Goal: Task Accomplishment & Management: Complete application form

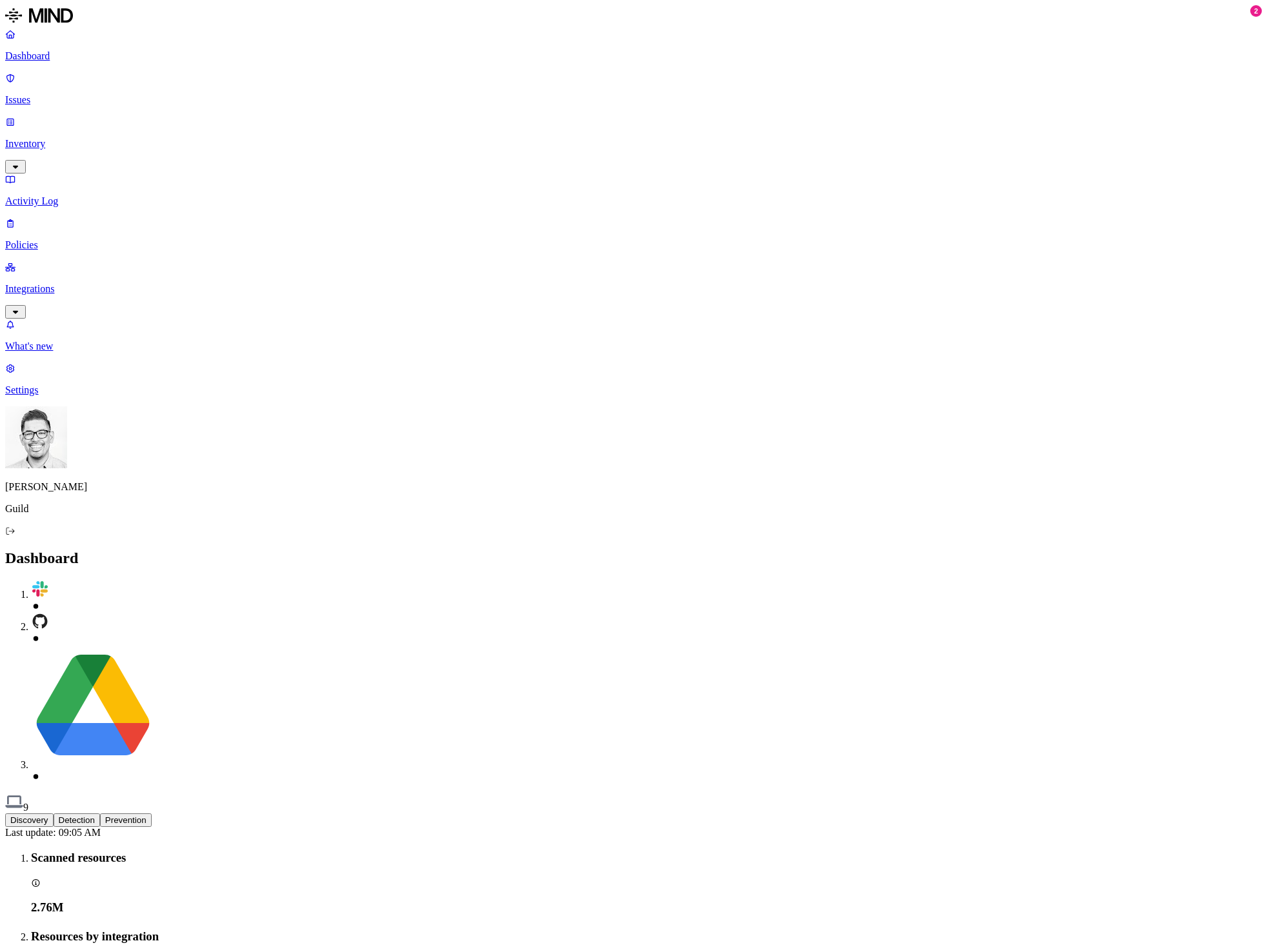
click at [68, 116] on link "Inventory" at bounding box center [633, 143] width 1256 height 55
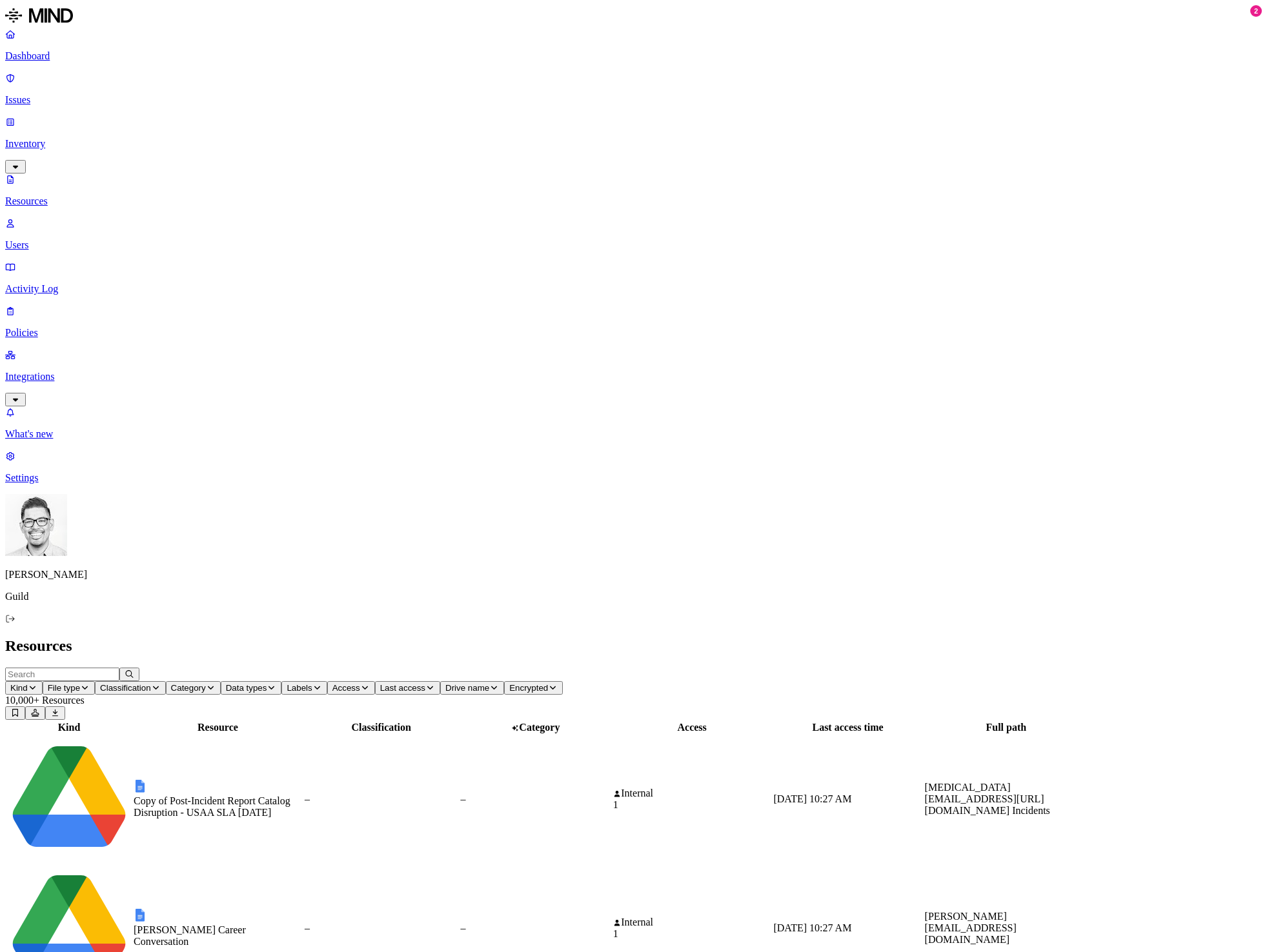
click at [66, 218] on link "Users" at bounding box center [633, 234] width 1256 height 33
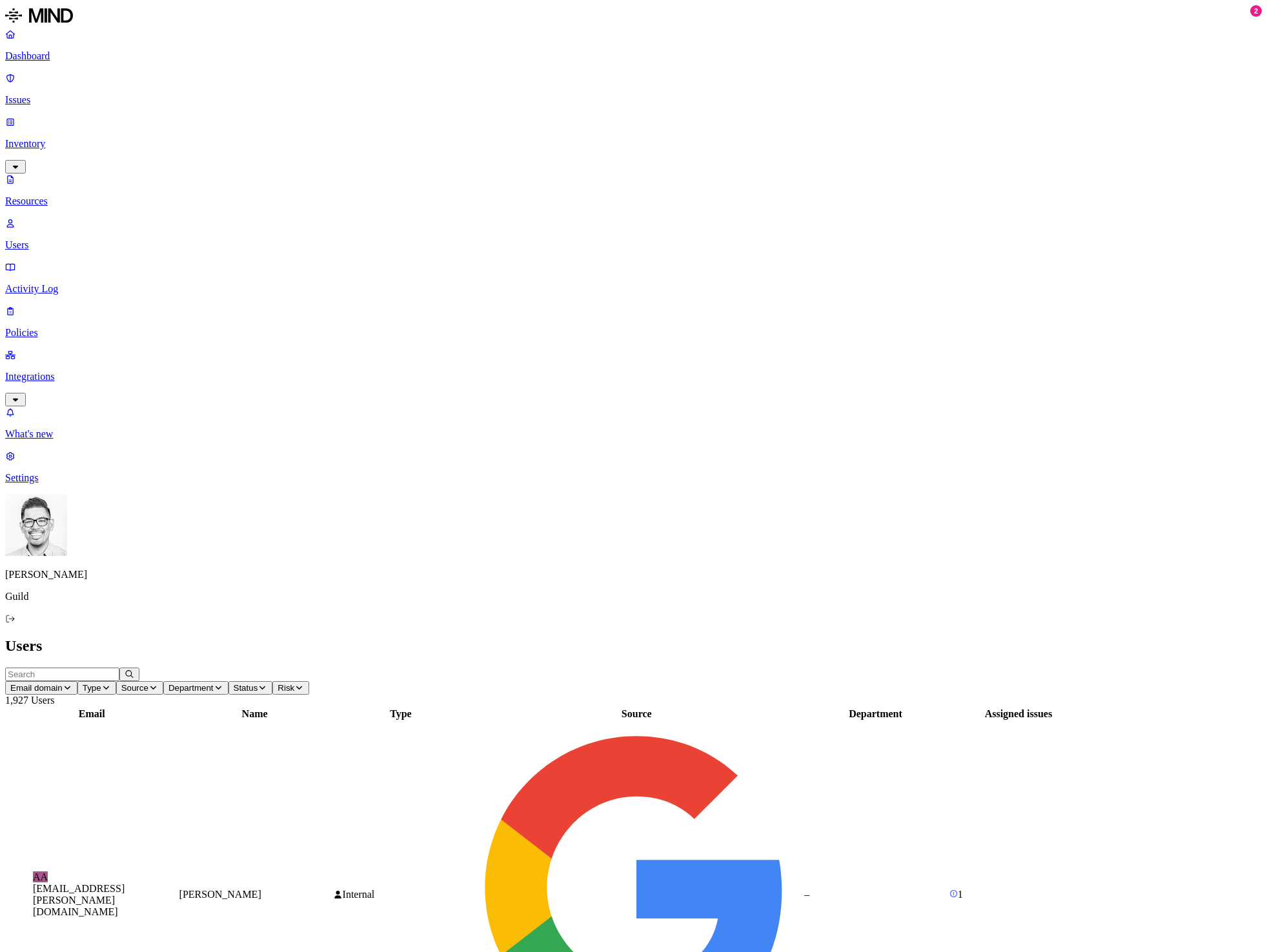
click at [119, 668] on input "text" at bounding box center [62, 674] width 115 height 13
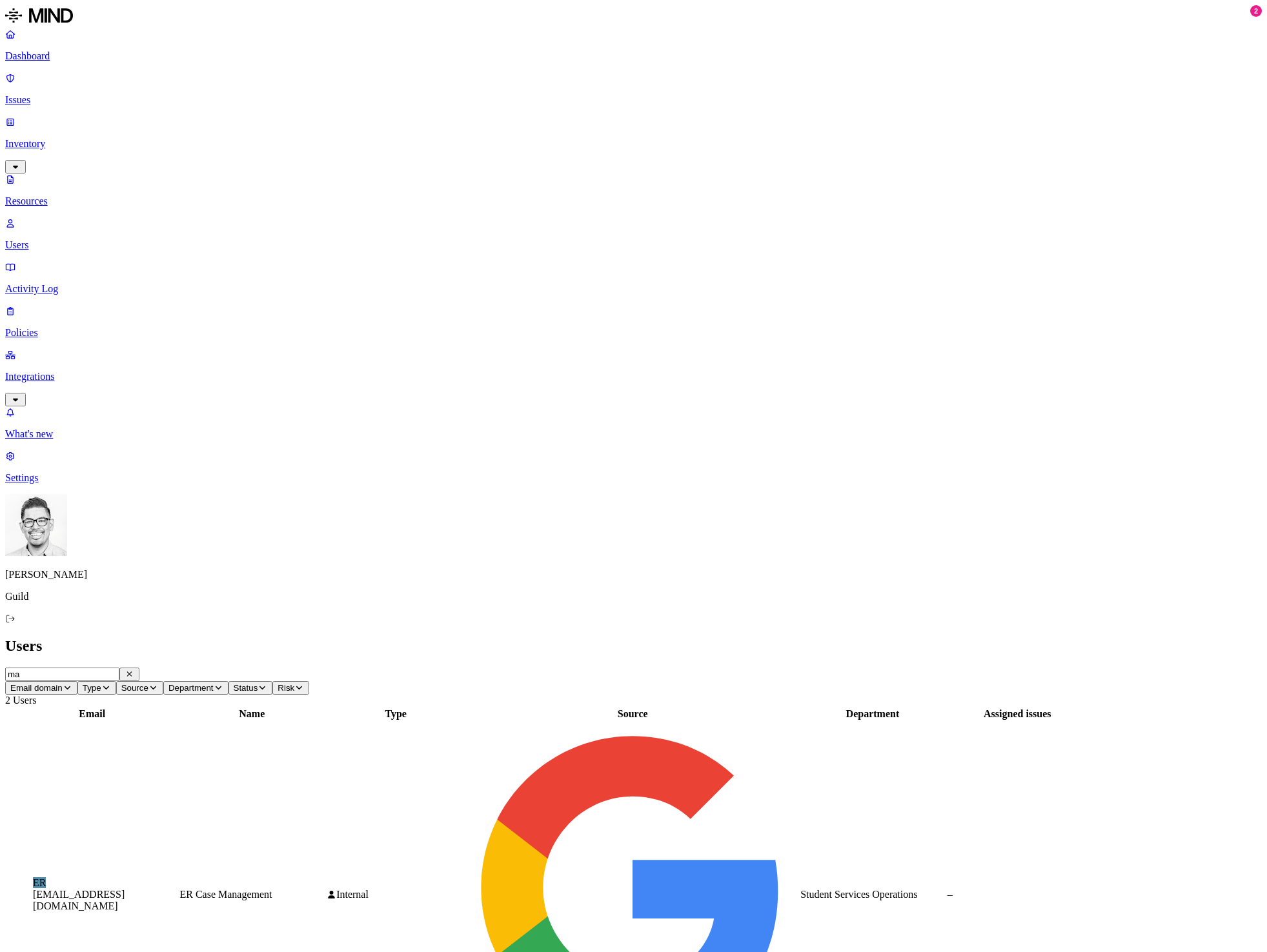
type input "m"
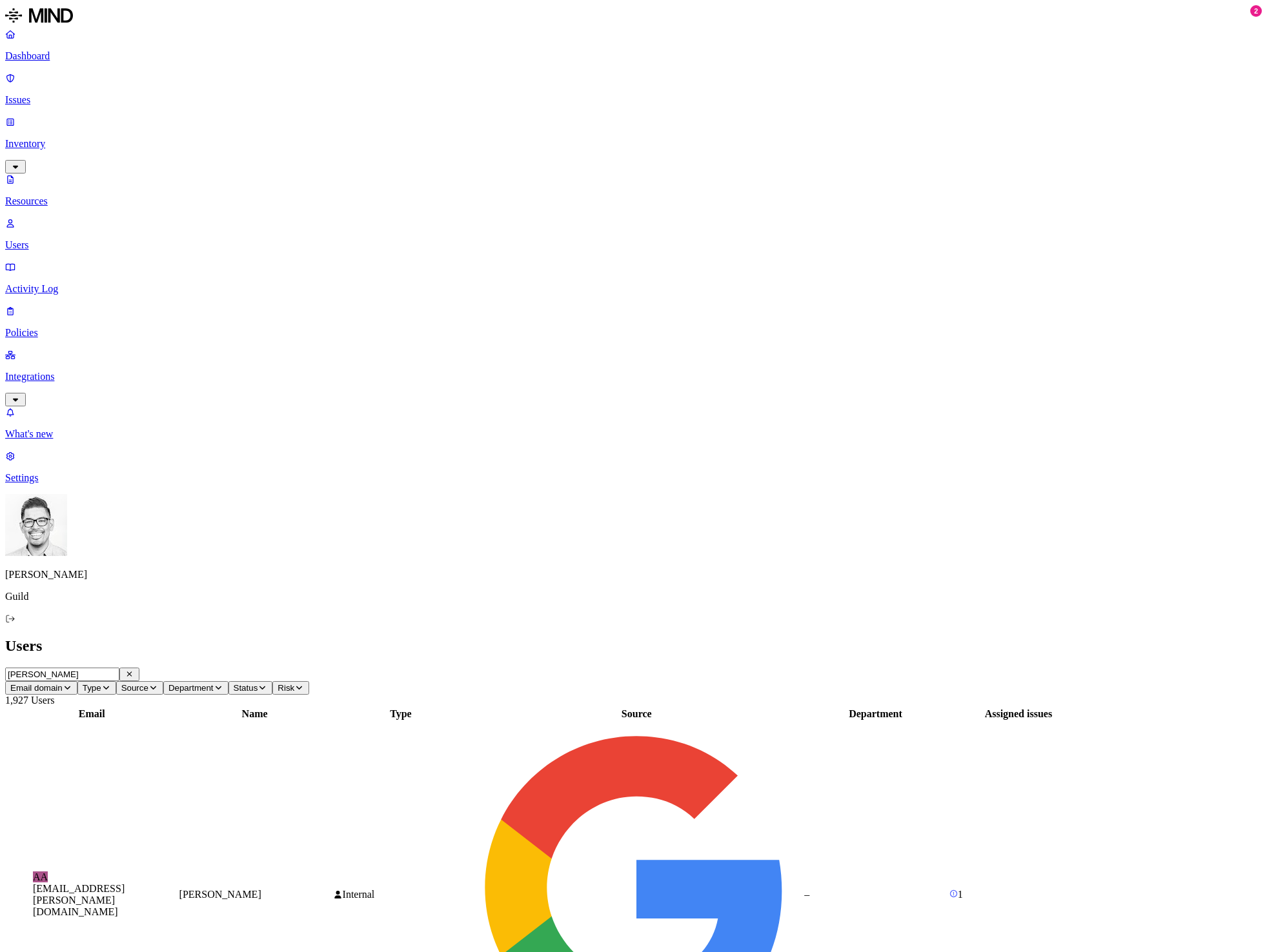
type input "[PERSON_NAME]"
click at [57, 327] on p "Policies" at bounding box center [633, 333] width 1256 height 11
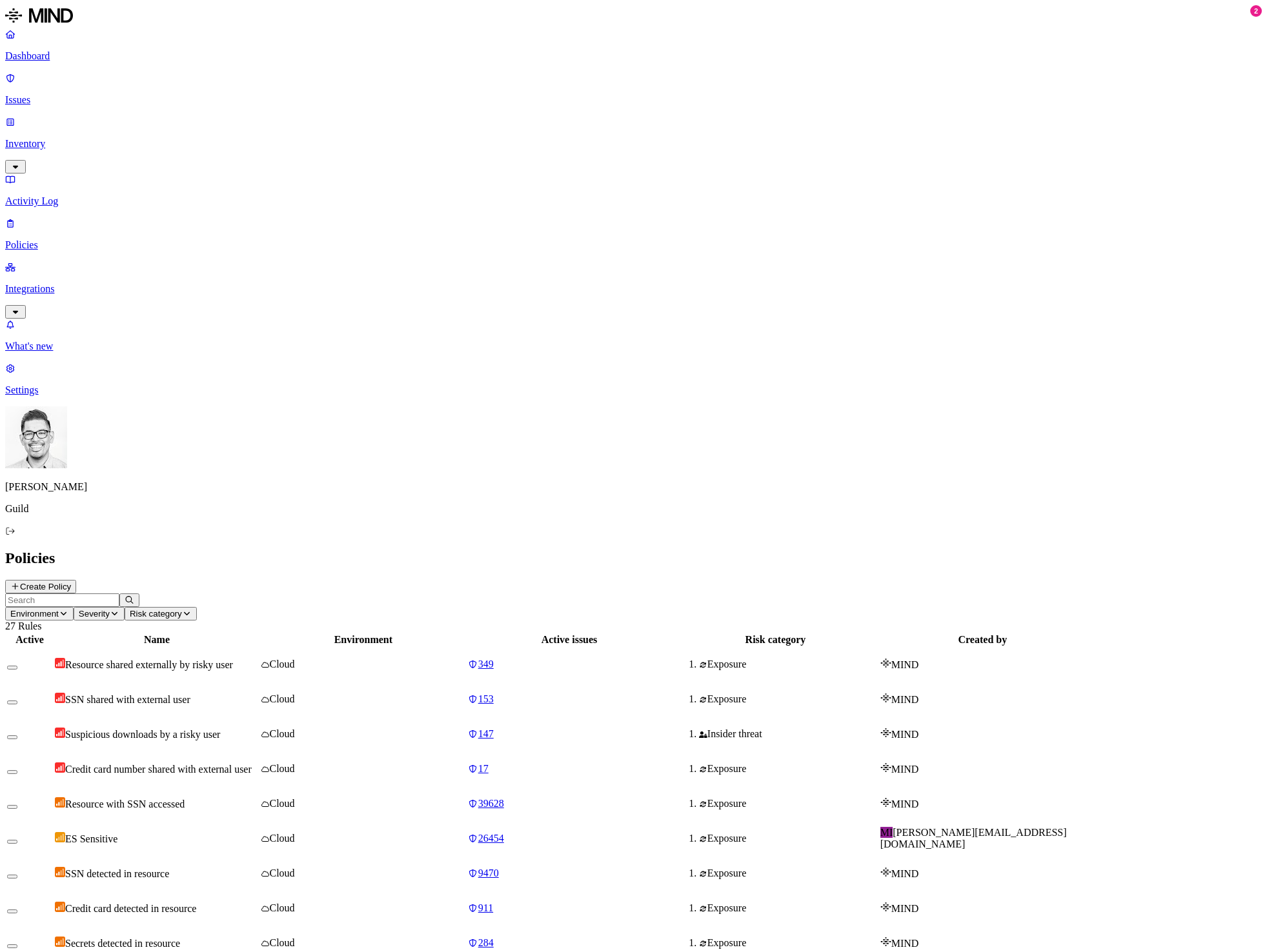
click at [92, 138] on p "Inventory" at bounding box center [633, 143] width 1256 height 11
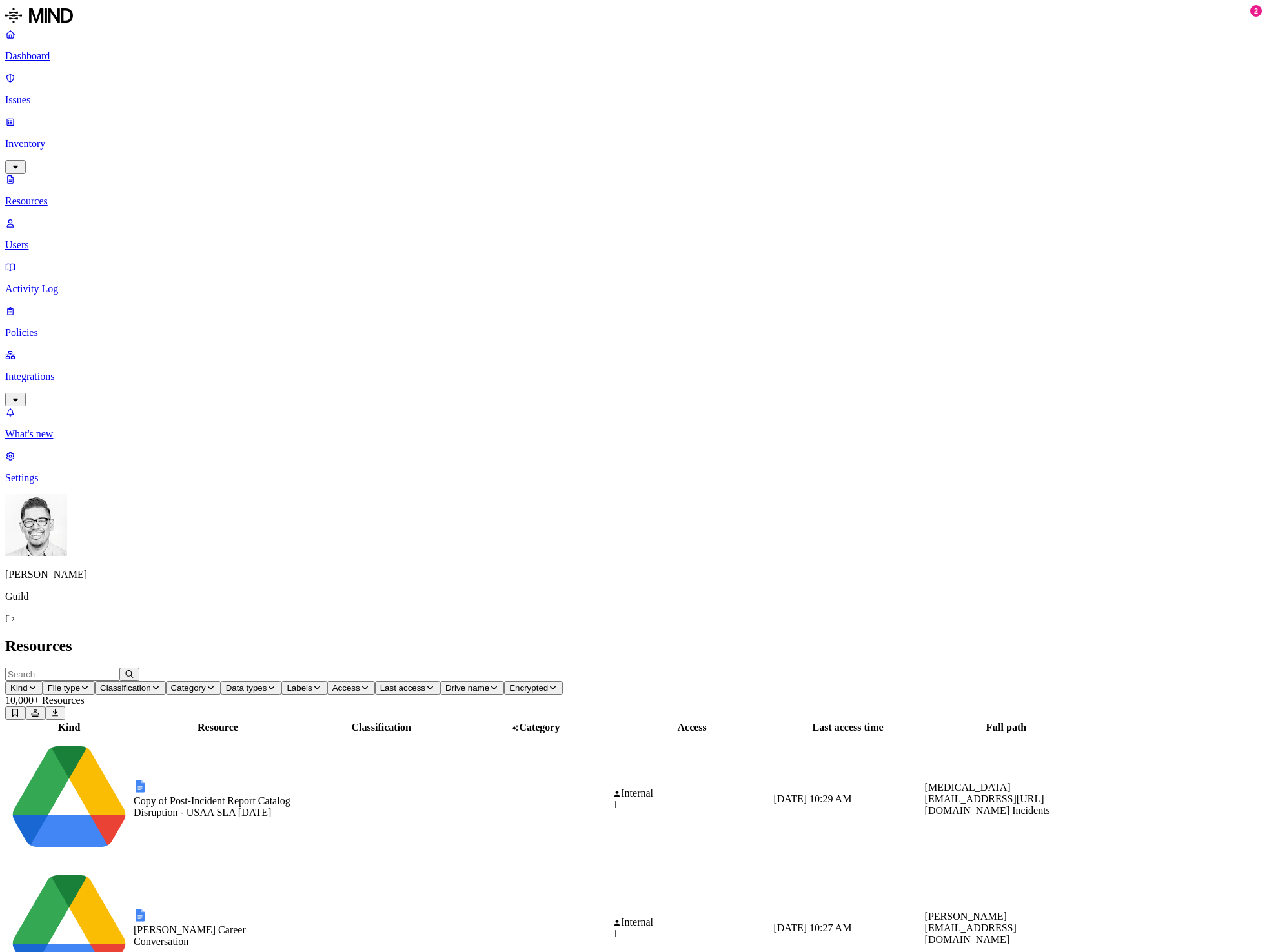
click at [68, 240] on p "Users" at bounding box center [633, 245] width 1256 height 11
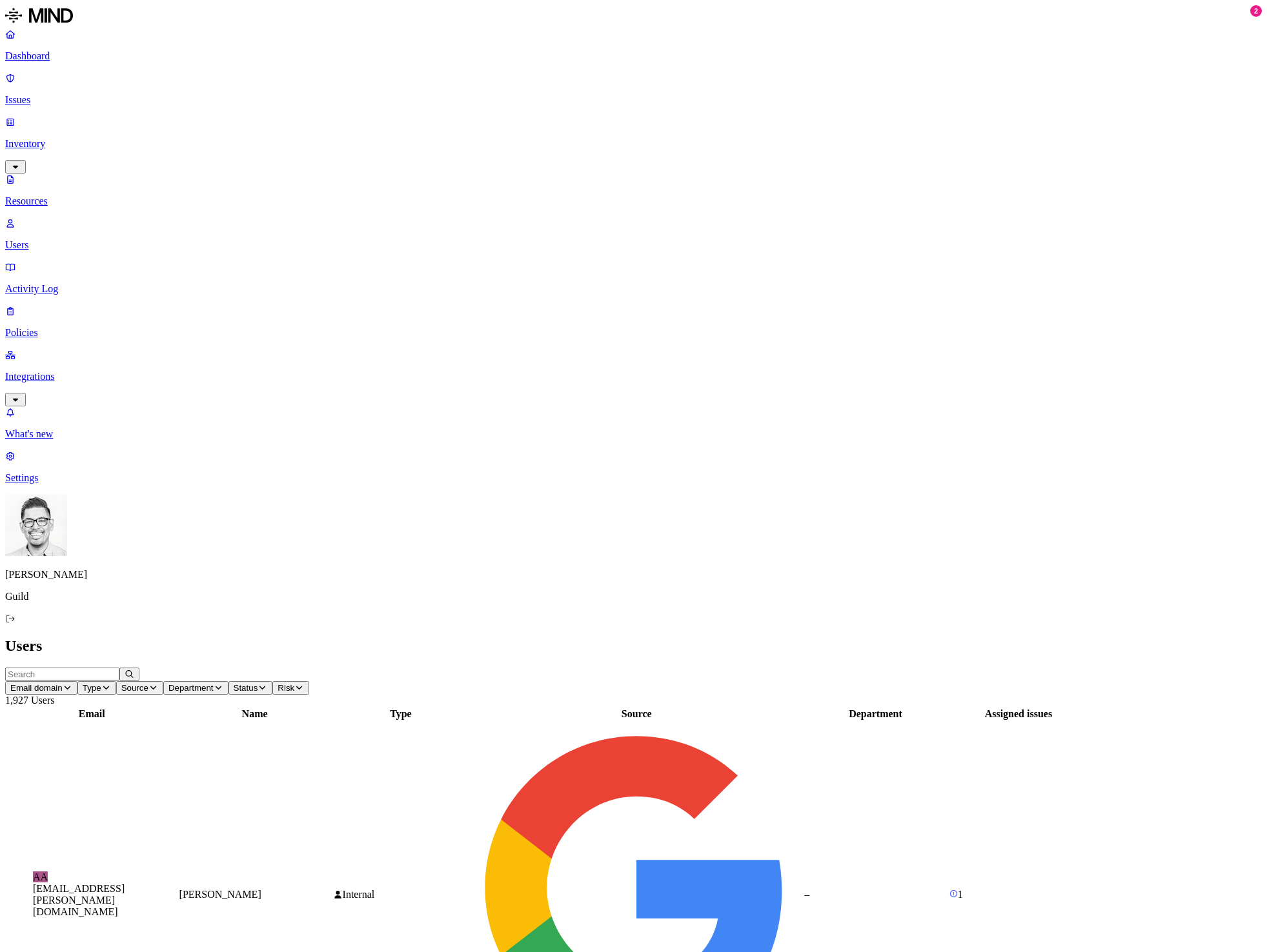
click at [61, 327] on p "Policies" at bounding box center [633, 333] width 1256 height 11
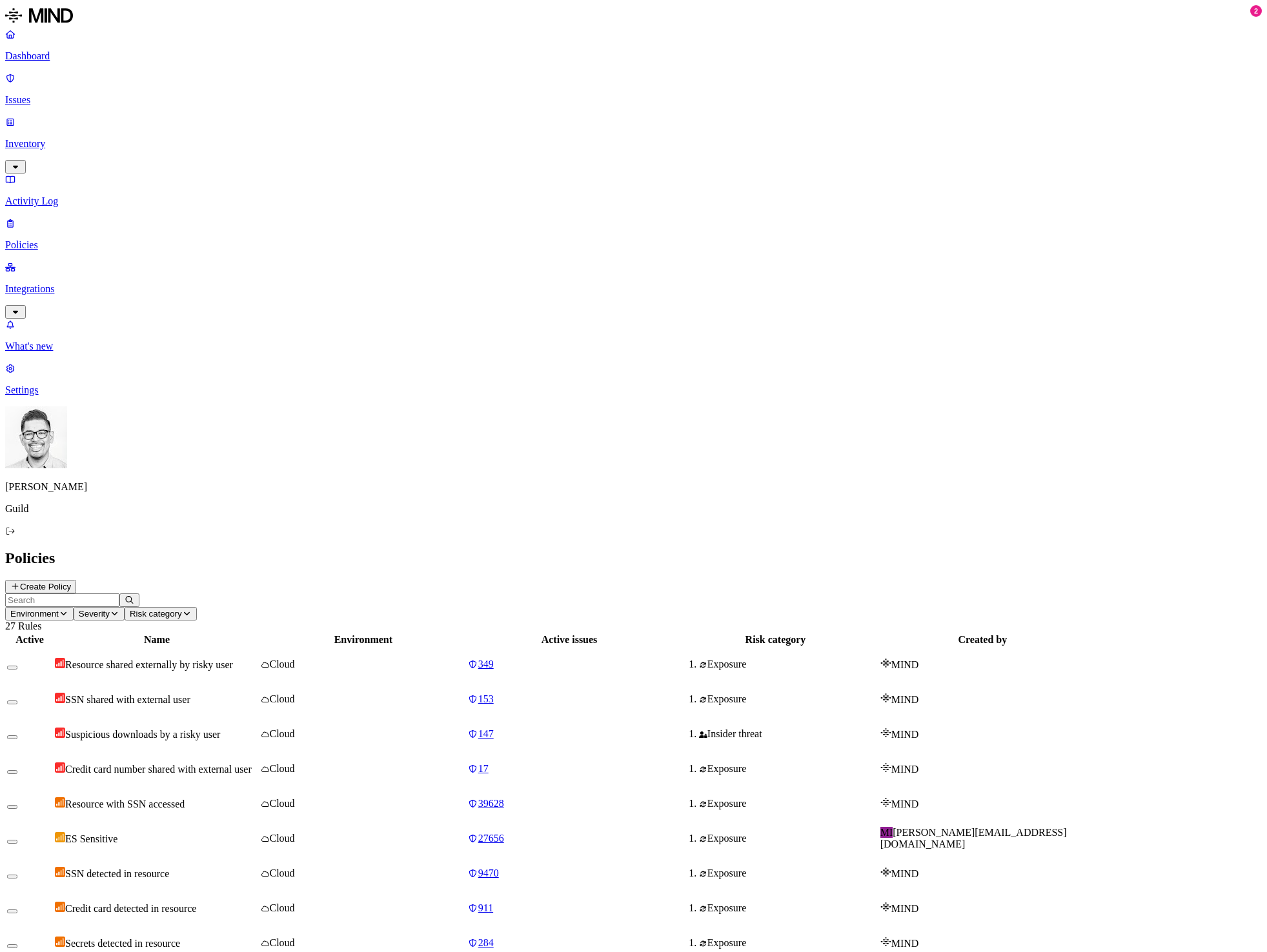
click at [76, 580] on button "Create Policy" at bounding box center [40, 587] width 71 height 13
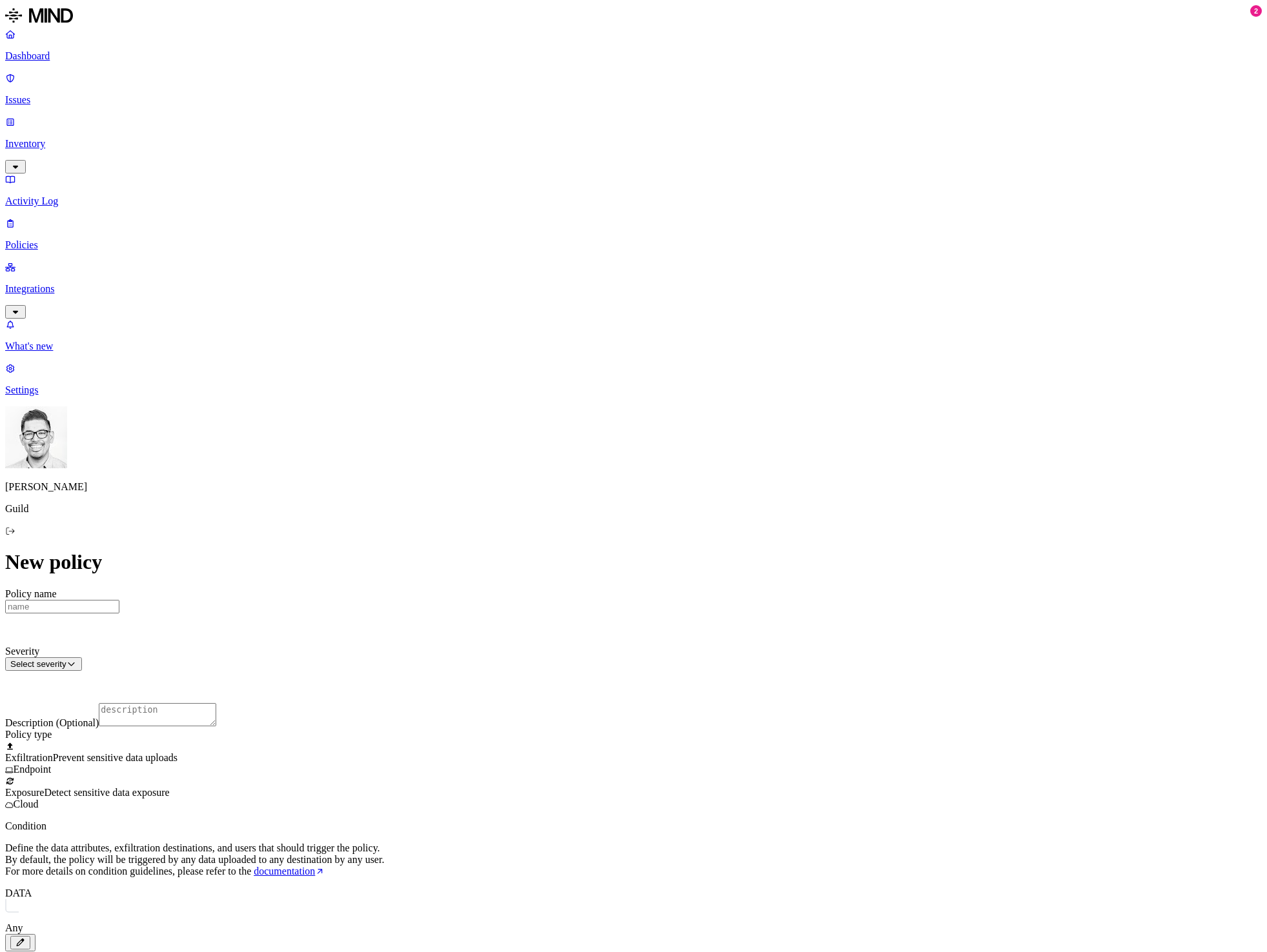
click at [119, 600] on input "Policy name" at bounding box center [62, 606] width 115 height 13
type input "JD Sensitive"
click at [595, 165] on html "Dashboard Issues Inventory Activity Log Policies Integrations What's new 2 Sett…" at bounding box center [634, 676] width 1267 height 1353
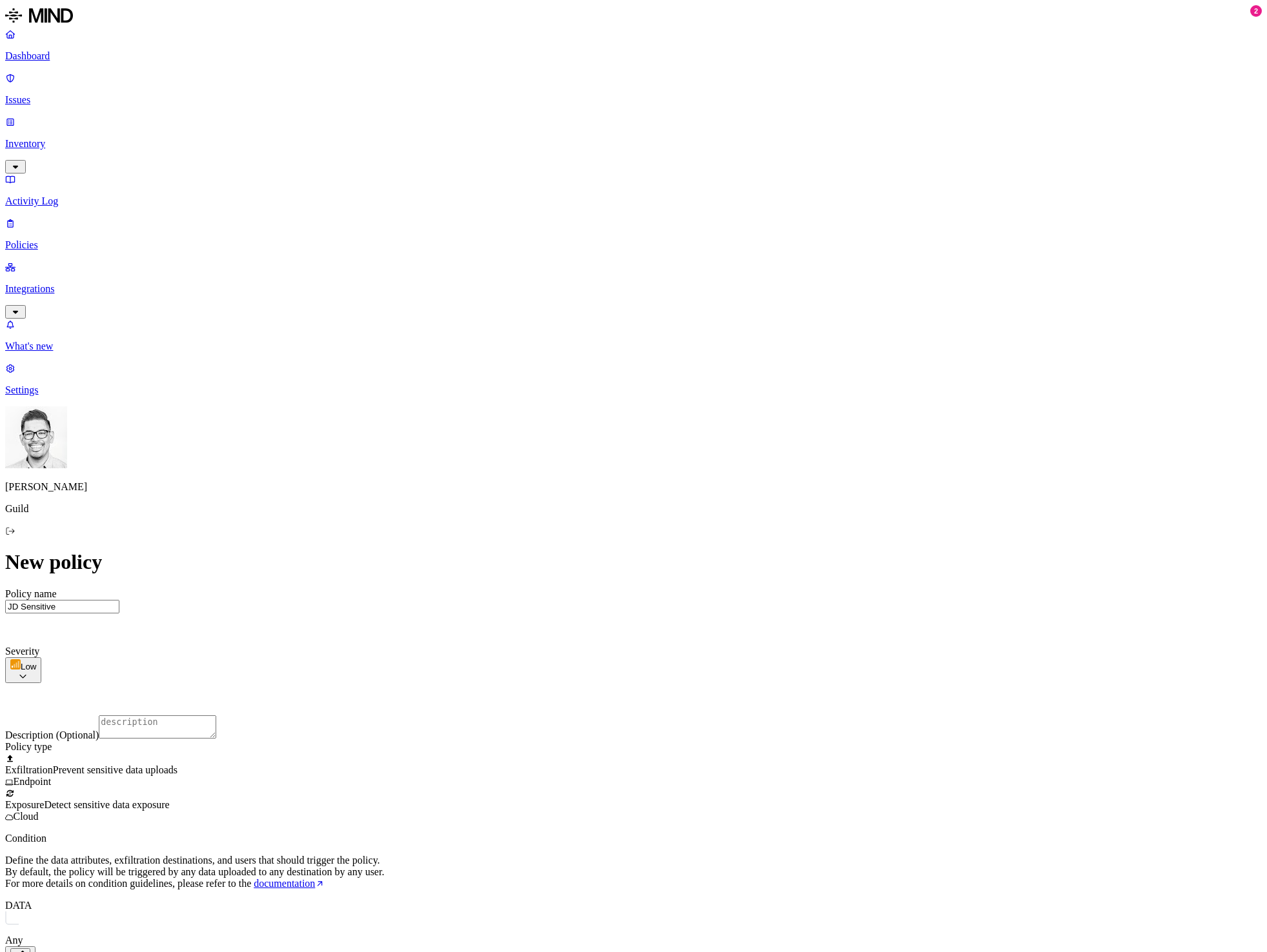
click at [496, 787] on div "Exposure Detect sensitive data exposure Cloud" at bounding box center [633, 804] width 1256 height 35
click at [495, 787] on div at bounding box center [633, 787] width 1256 height 0
click at [569, 645] on label "Internal access" at bounding box center [553, 639] width 33 height 23
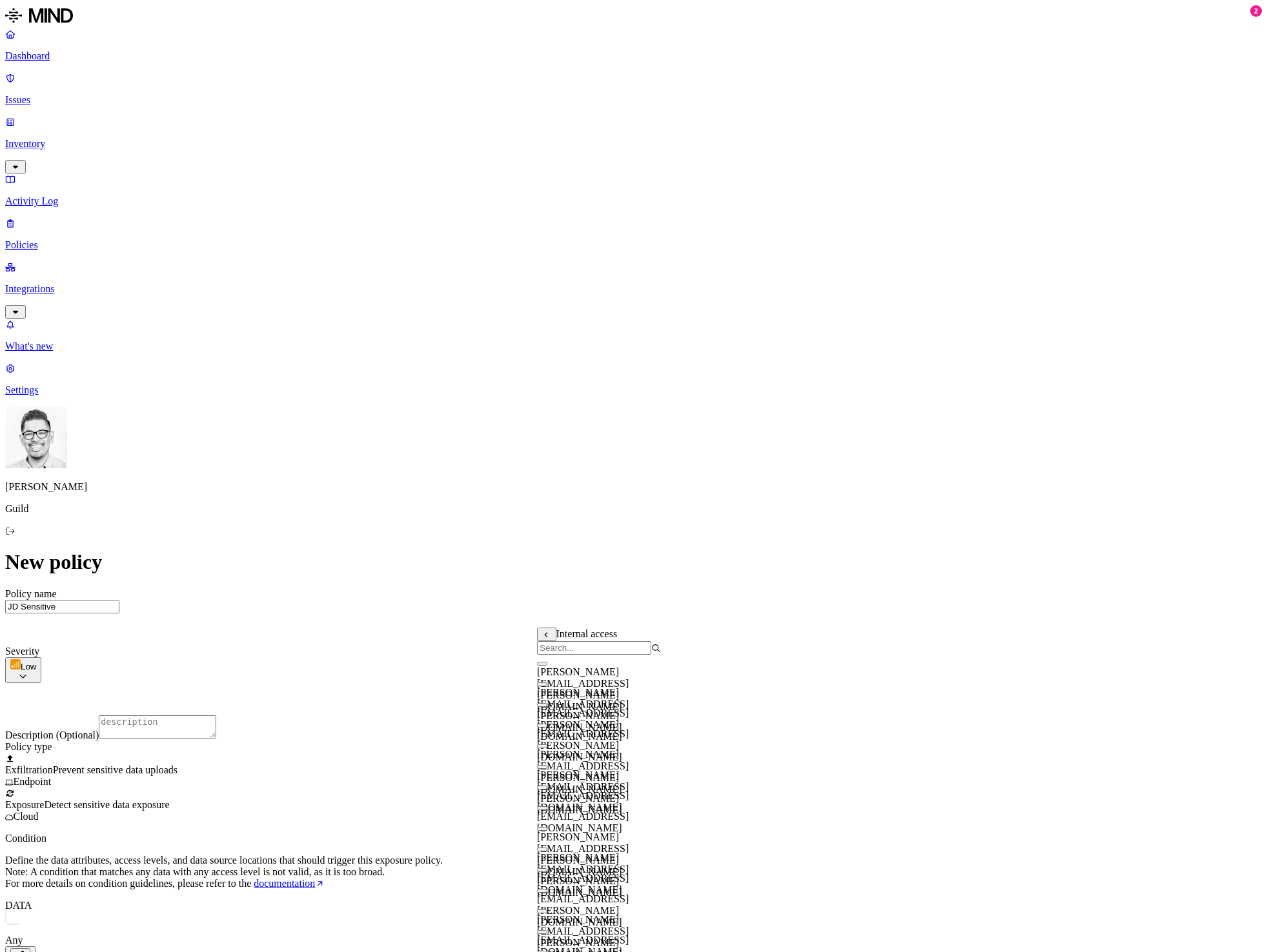
click at [614, 654] on input "search" at bounding box center [594, 647] width 115 height 13
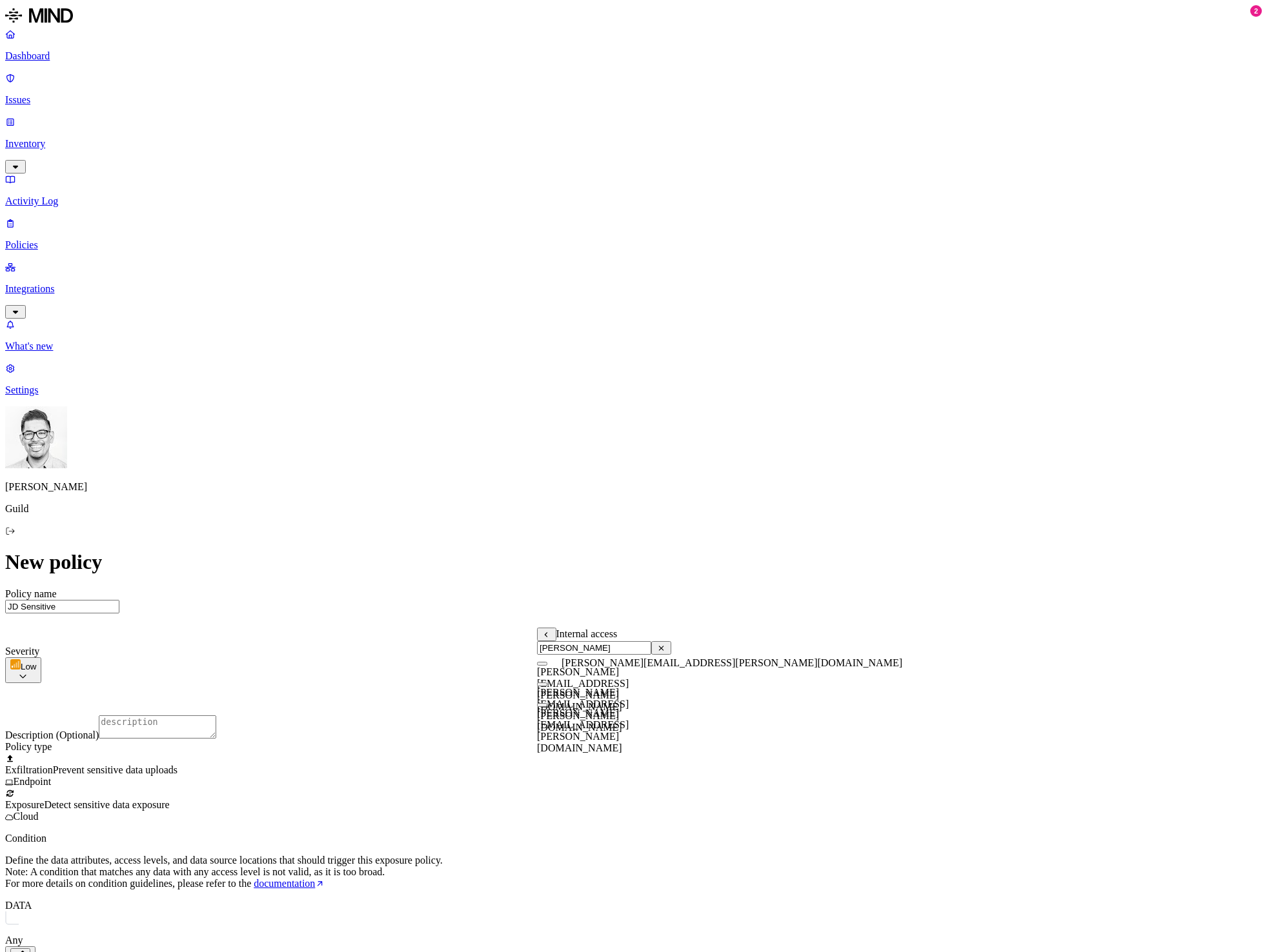
type input "[PERSON_NAME]"
click at [547, 666] on button "button" at bounding box center [542, 663] width 11 height 4
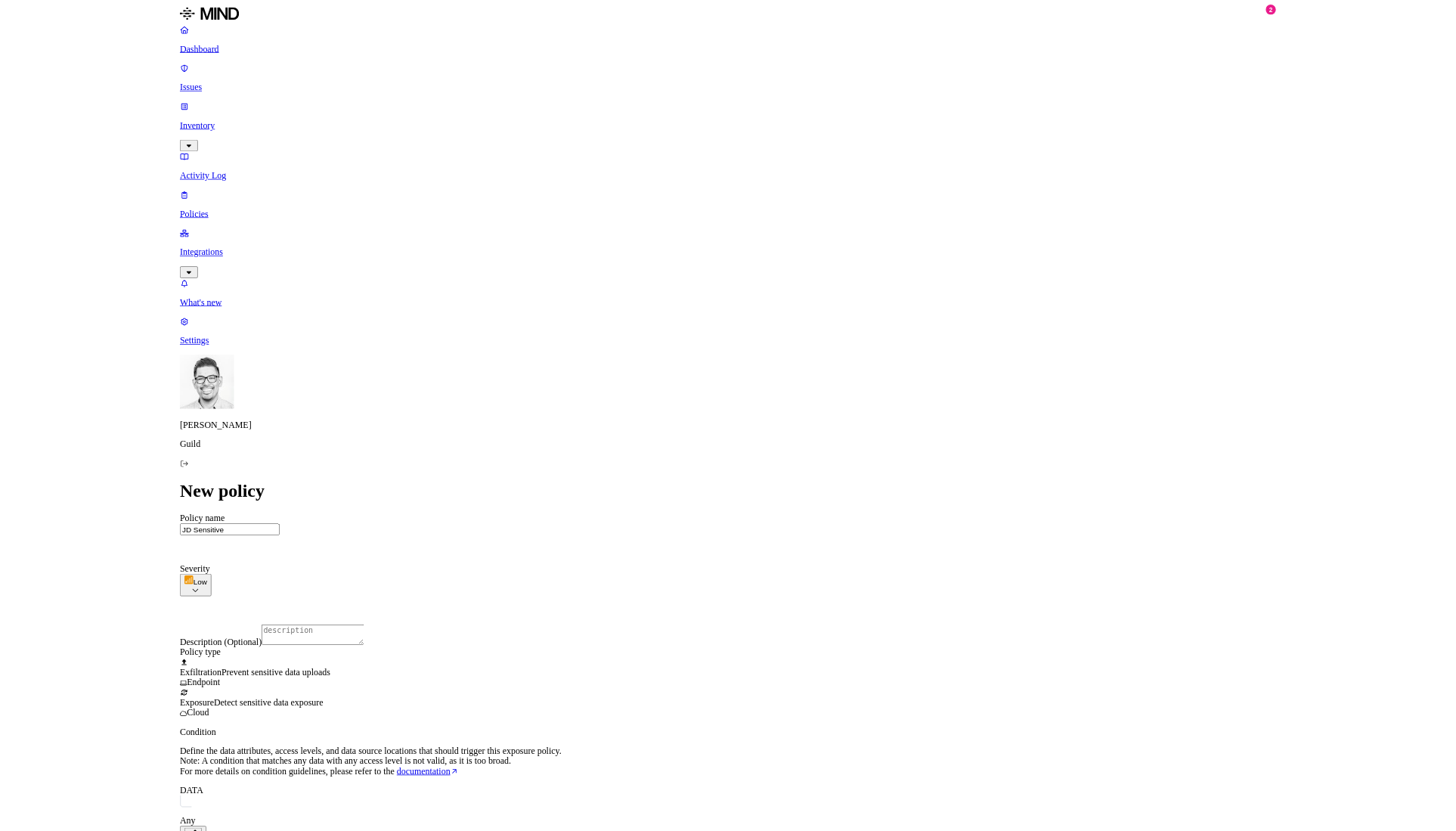
scroll to position [82, 0]
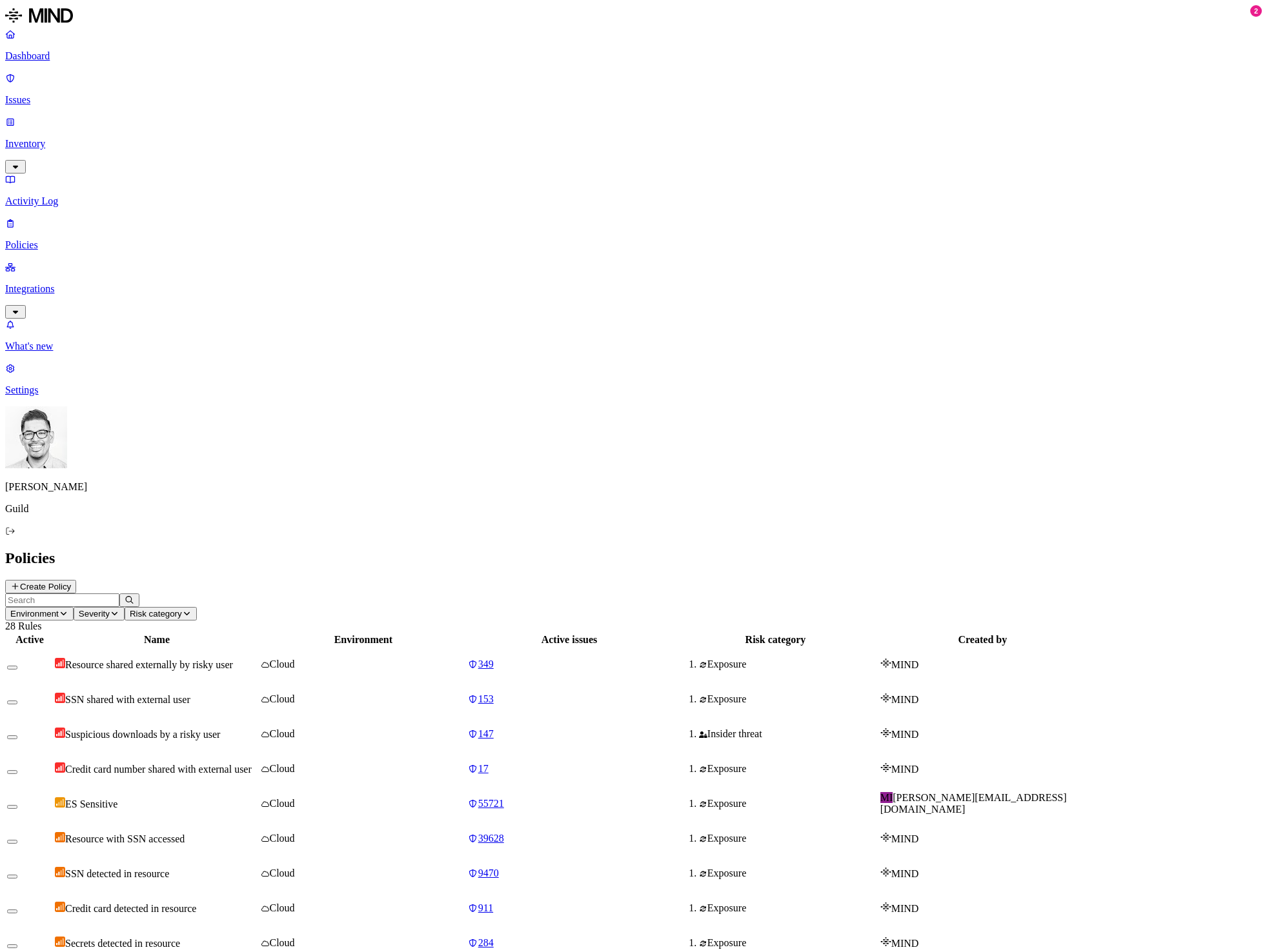
click at [54, 240] on p "Policies" at bounding box center [633, 245] width 1256 height 11
click at [56, 94] on p "Issues" at bounding box center [633, 100] width 1256 height 11
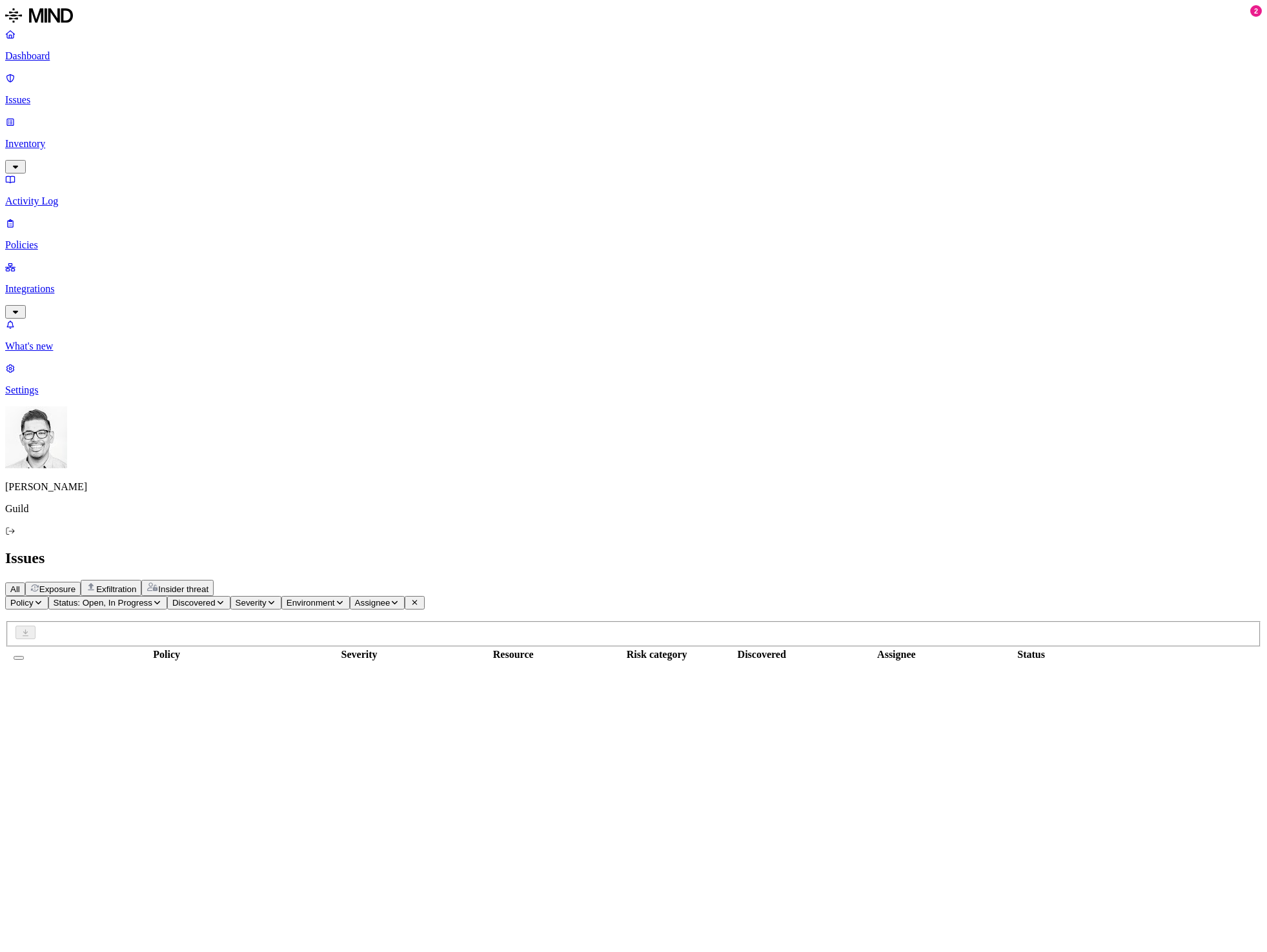
click at [48, 596] on button "Policy" at bounding box center [26, 602] width 43 height 13
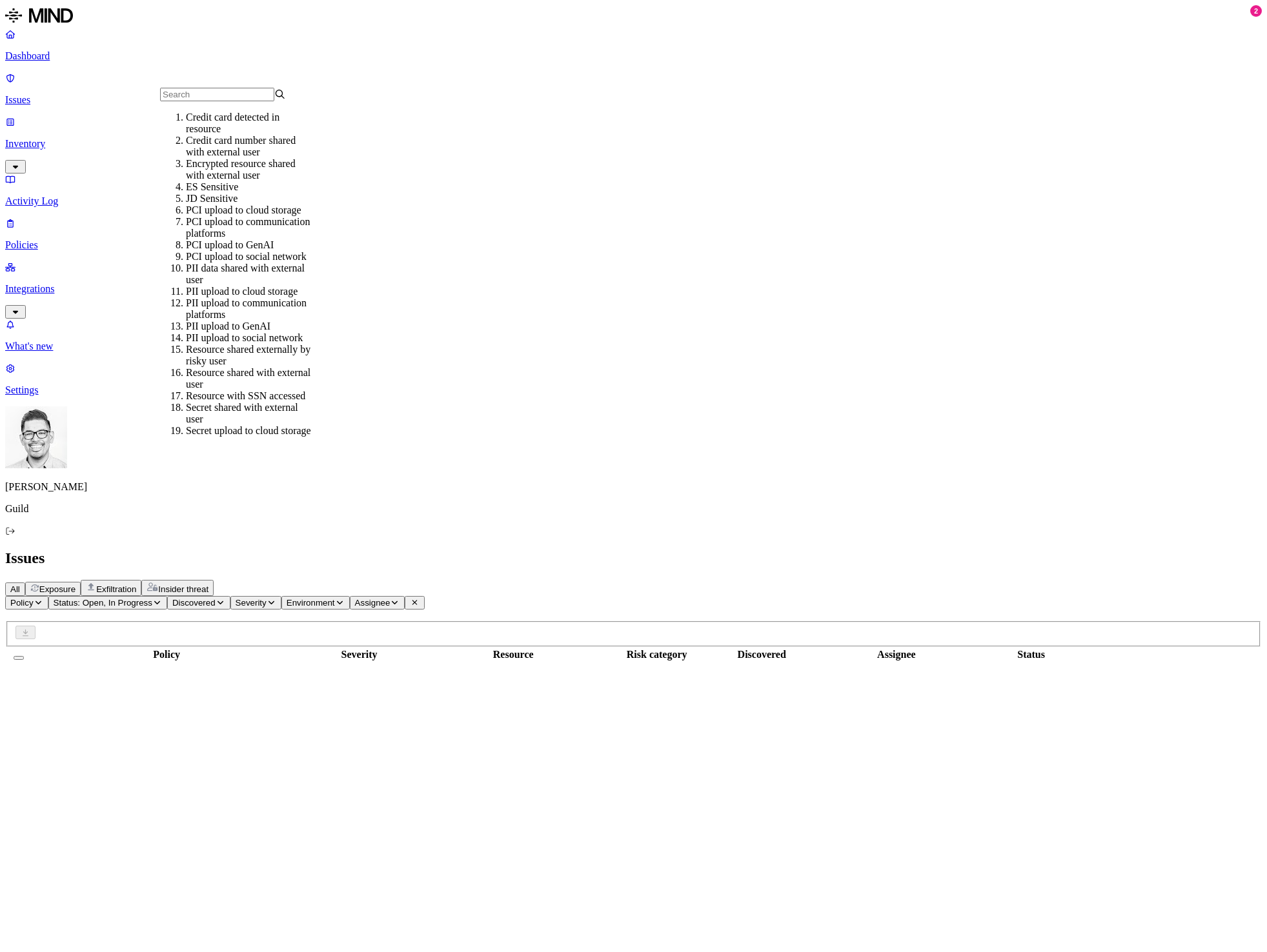
click at [225, 193] on div "ES Sensitive" at bounding box center [249, 187] width 126 height 11
